Goal: Use online tool/utility

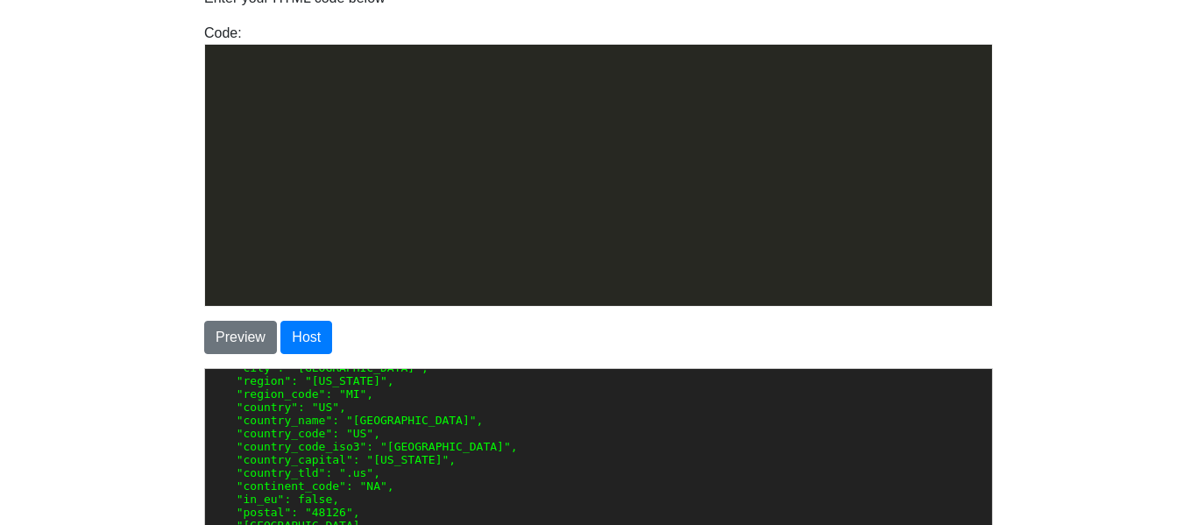
scroll to position [1274, 0]
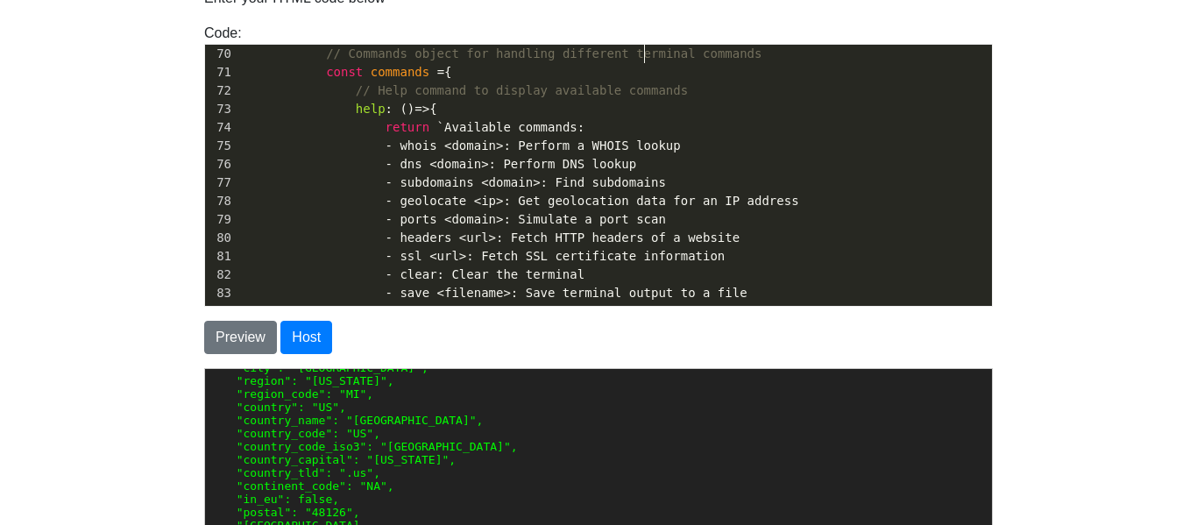
click at [586, 347] on div "Preview Host" at bounding box center [598, 337] width 815 height 33
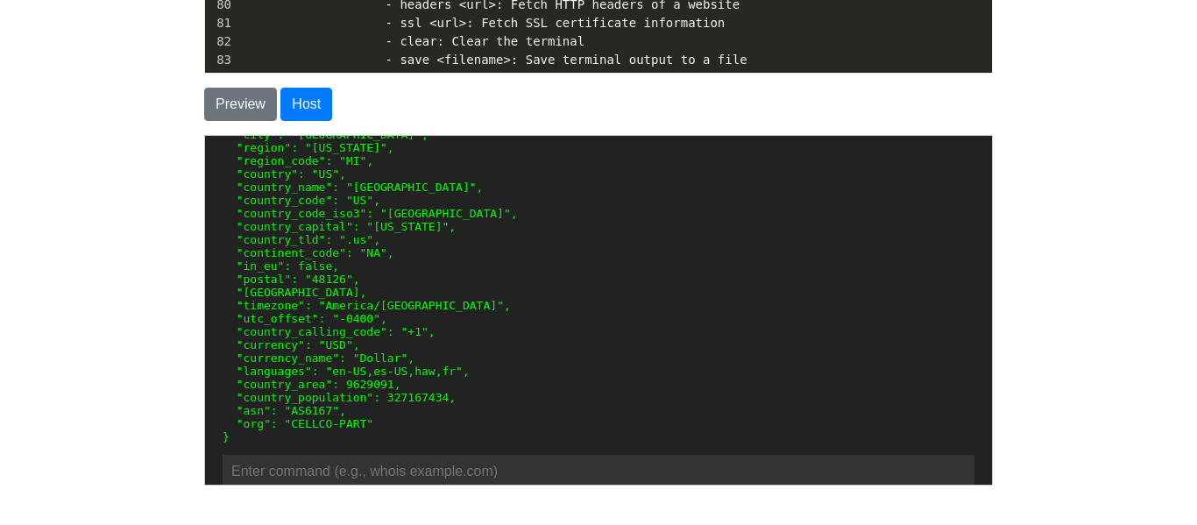
scroll to position [379, 0]
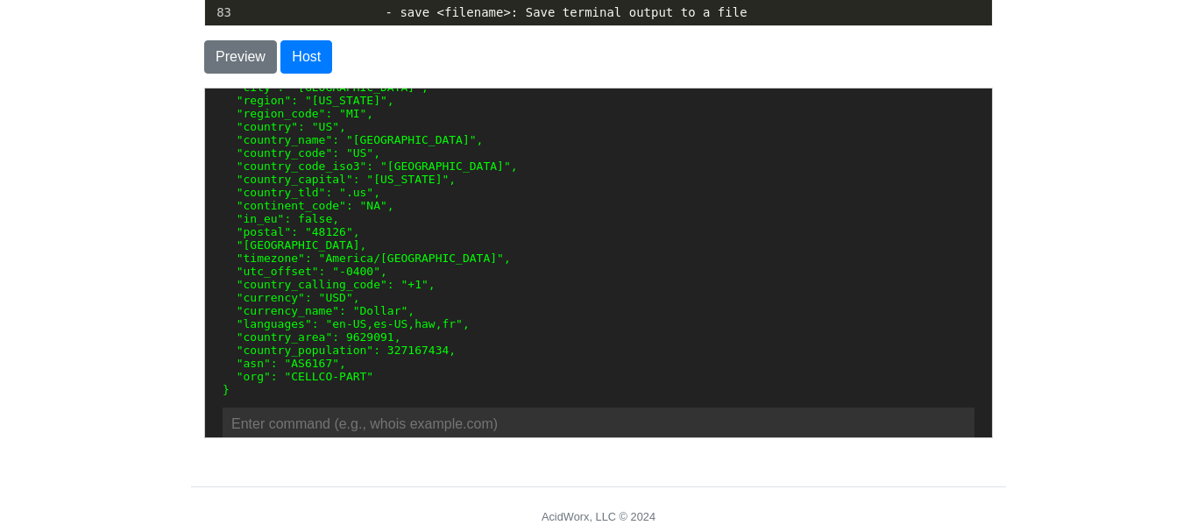
click at [444, 395] on pre "{ "ip": "[TECHNICAL_ID]", "network": "[TECHNICAL_ID]", "version": "IPv4", "city…" at bounding box center [598, 211] width 752 height 368
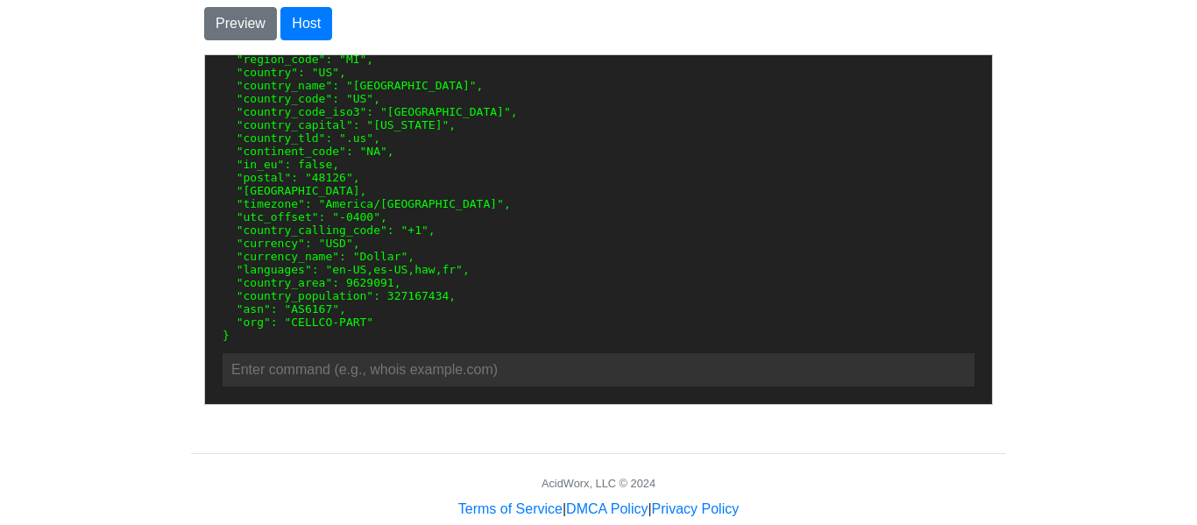
scroll to position [414, 0]
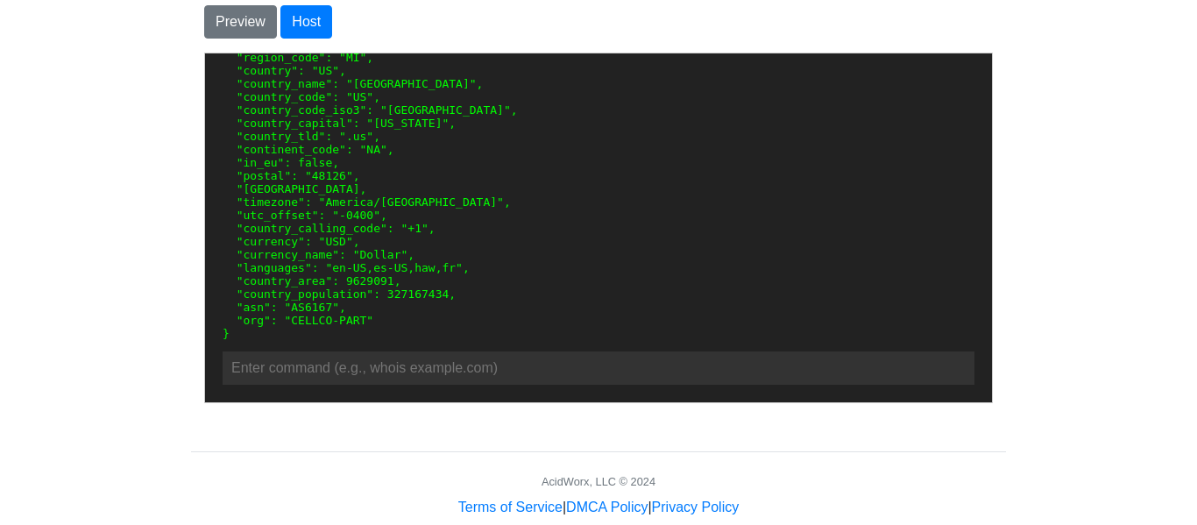
click at [426, 360] on input "text" at bounding box center [598, 367] width 752 height 33
type input "clear"
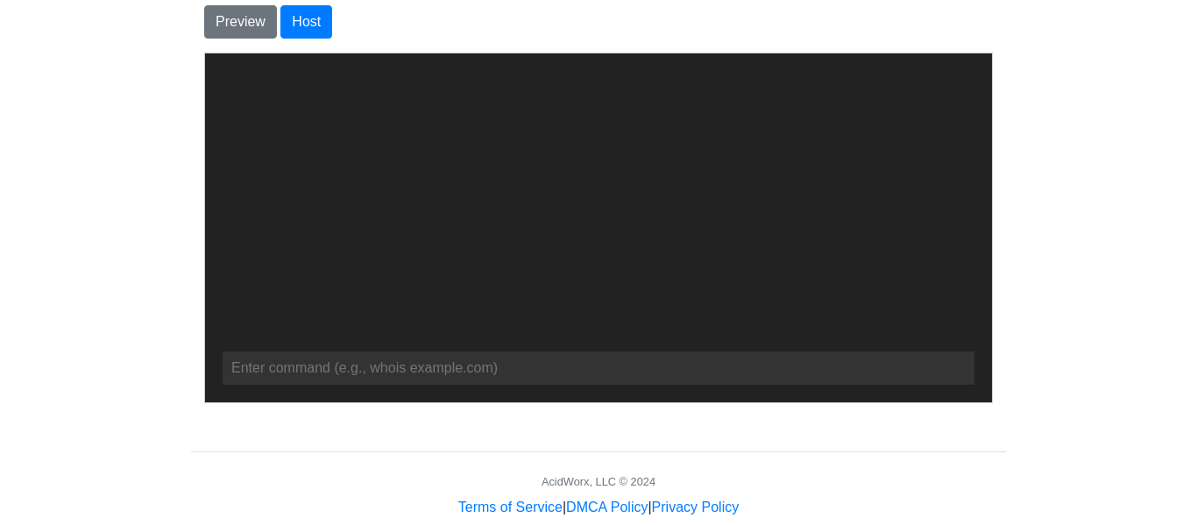
scroll to position [35, 0]
paste input "[TECHNICAL_ID]"
type input "6"
paste input "[TECHNICAL_ID]"
type input "geolocate [TECHNICAL_ID]"
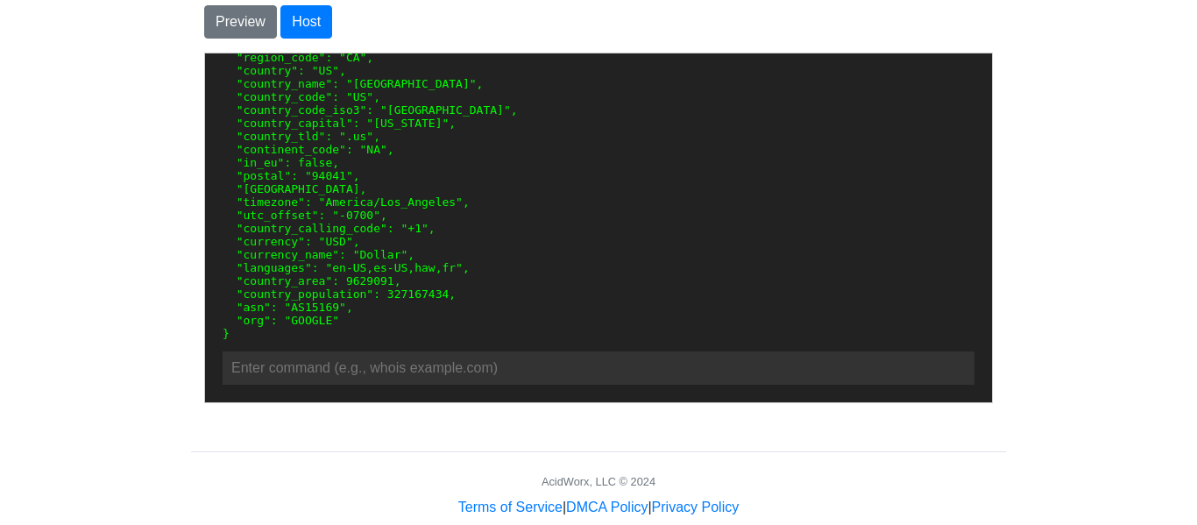
click at [418, 171] on pre "{ "ip": "[TECHNICAL_ID]", "network": "[TECHNICAL_ID]", "version": "IPv4", "city…" at bounding box center [598, 155] width 752 height 368
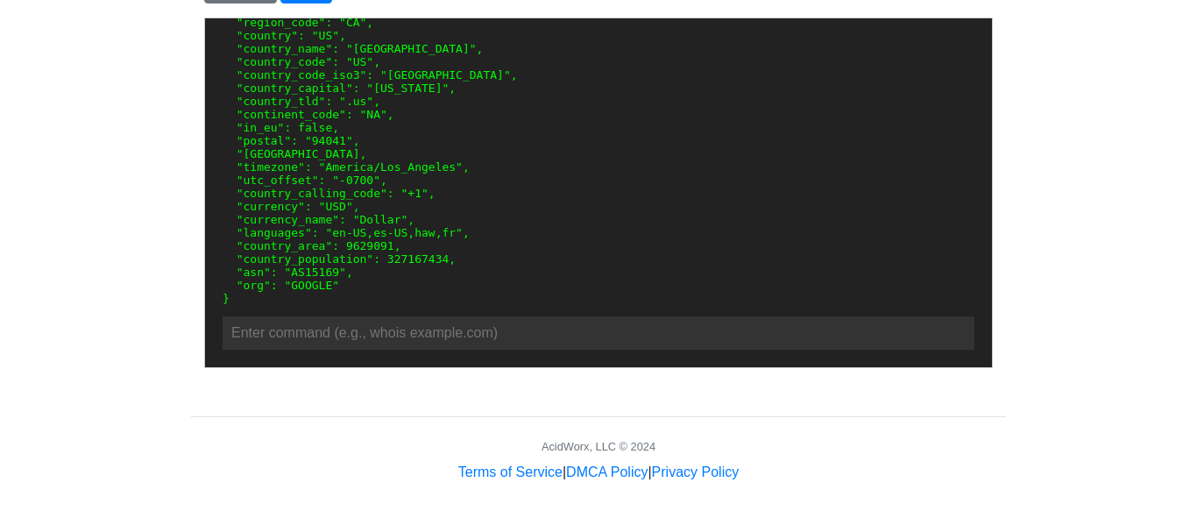
scroll to position [167, 0]
